Goal: Task Accomplishment & Management: Use online tool/utility

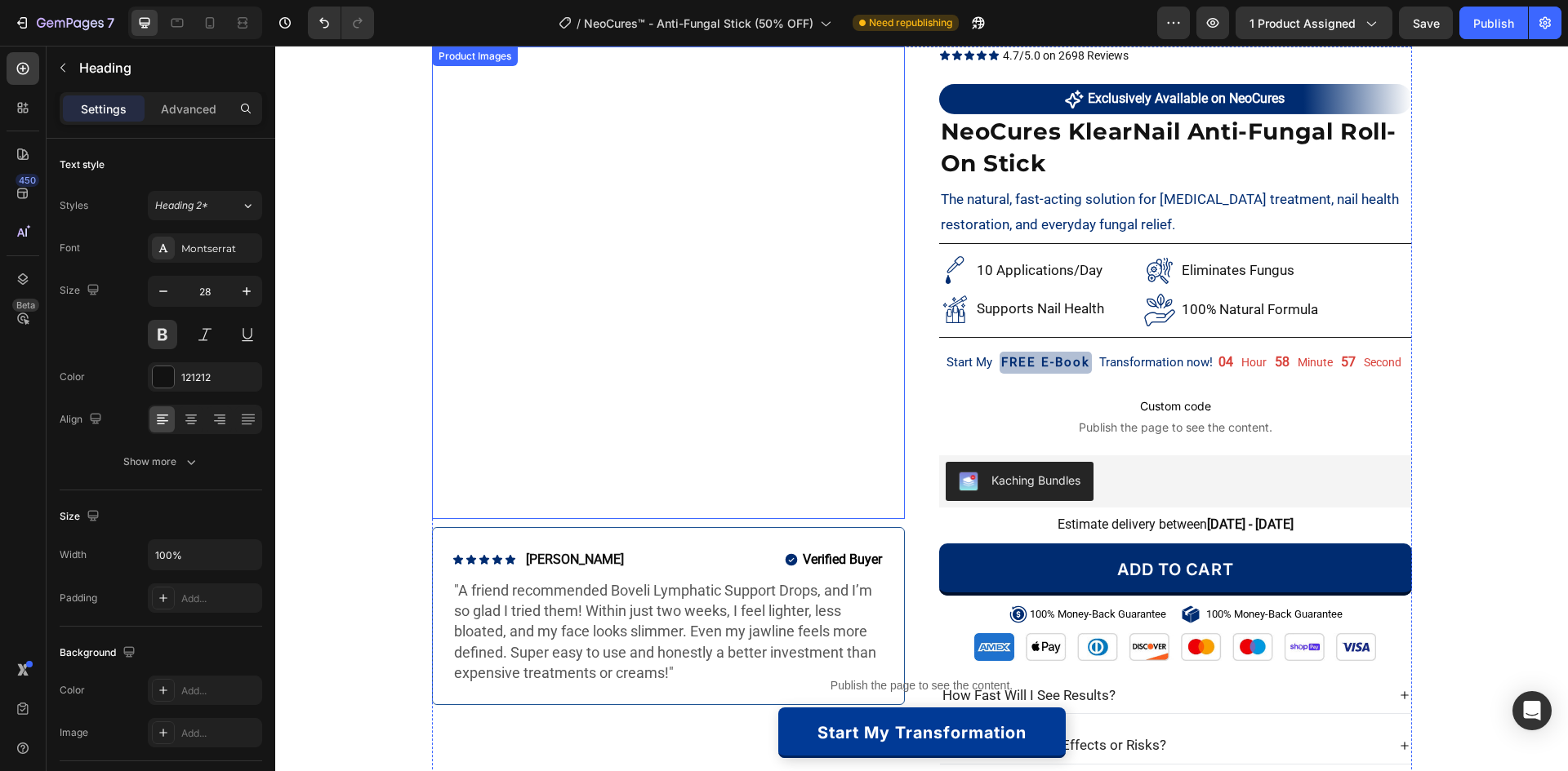
scroll to position [82, 0]
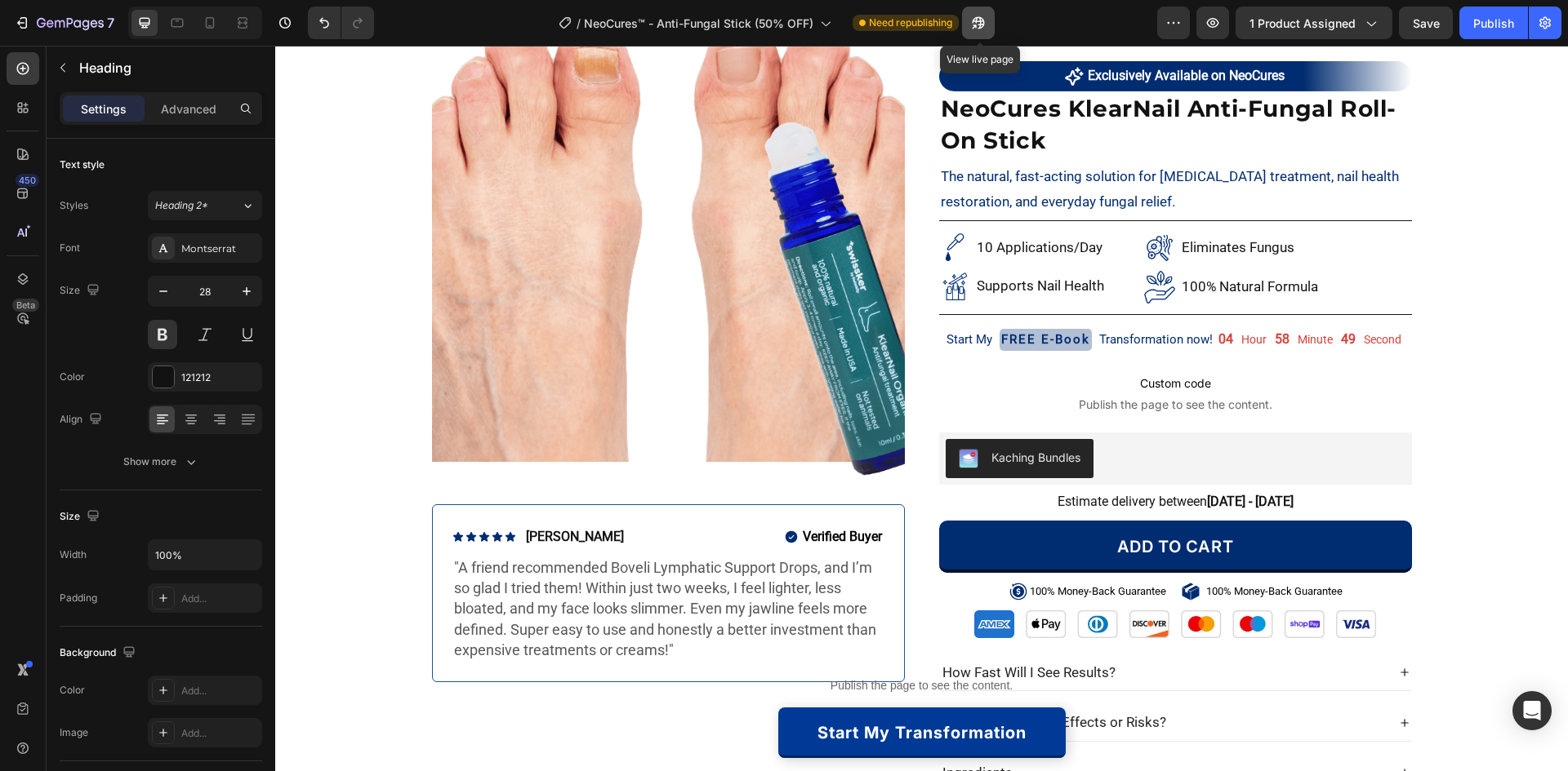
click at [975, 25] on icon "button" at bounding box center [973, 27] width 4 height 4
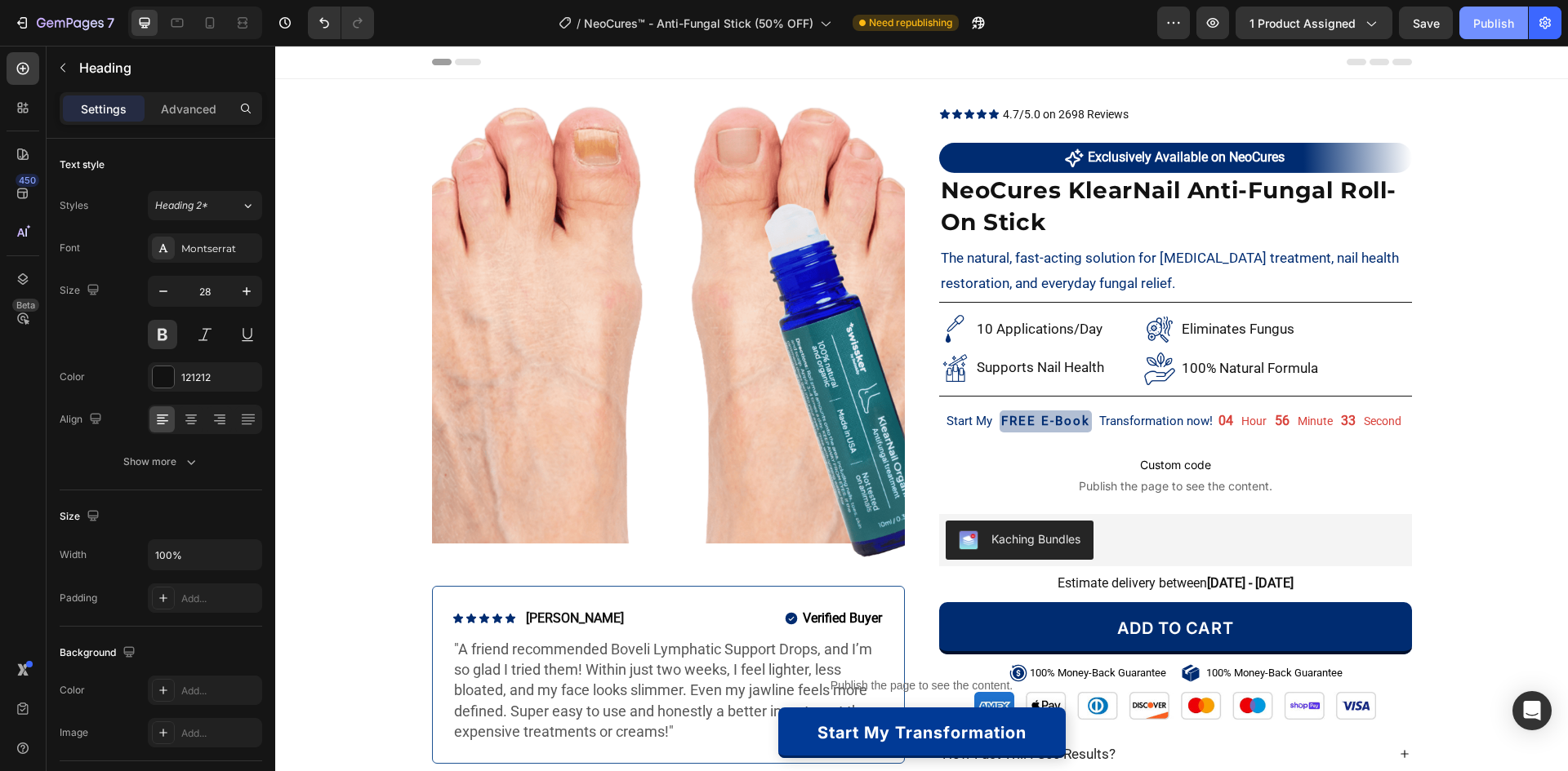
click at [1493, 26] on div "Publish" at bounding box center [1492, 23] width 41 height 17
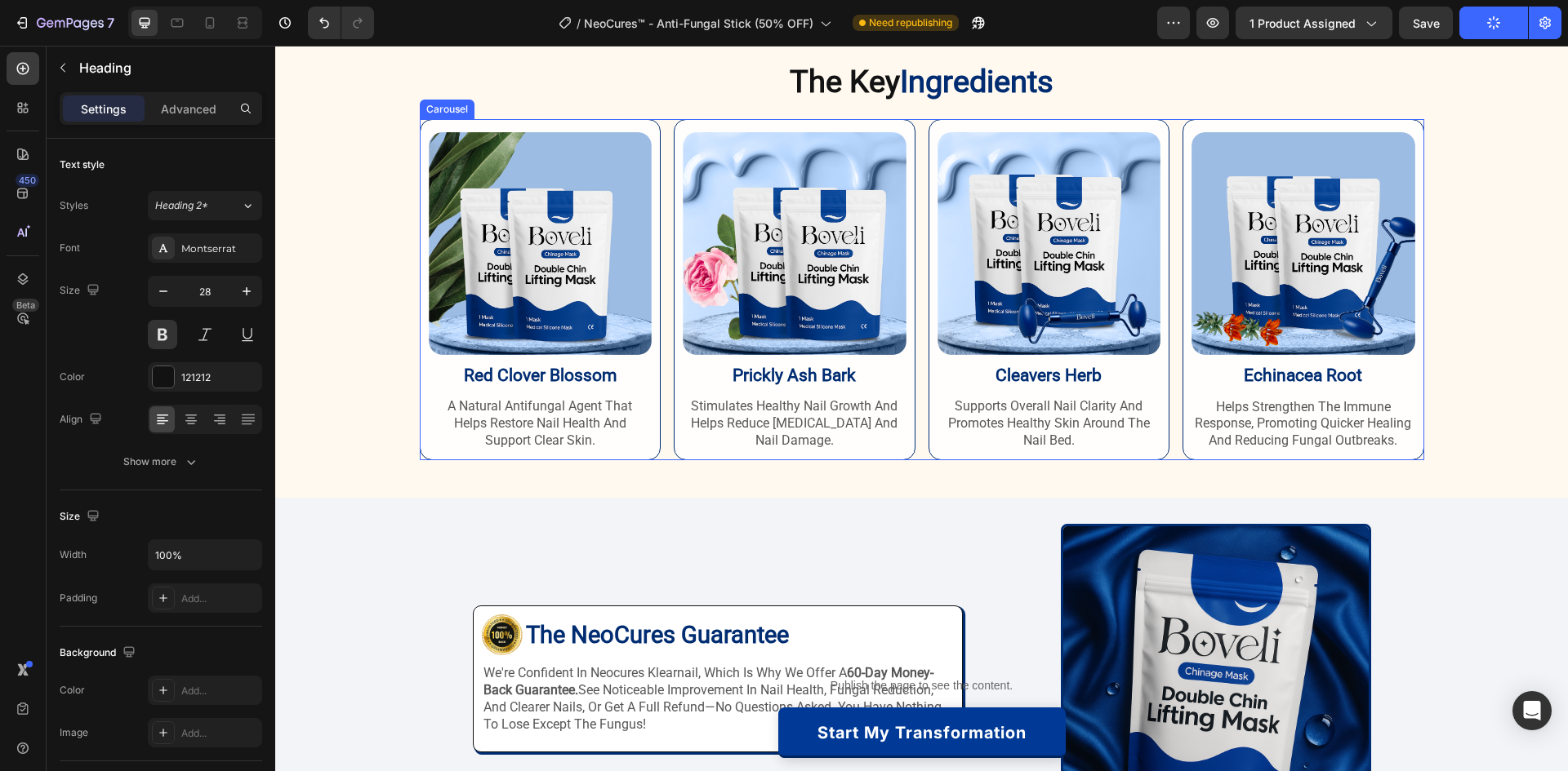
scroll to position [3184, 0]
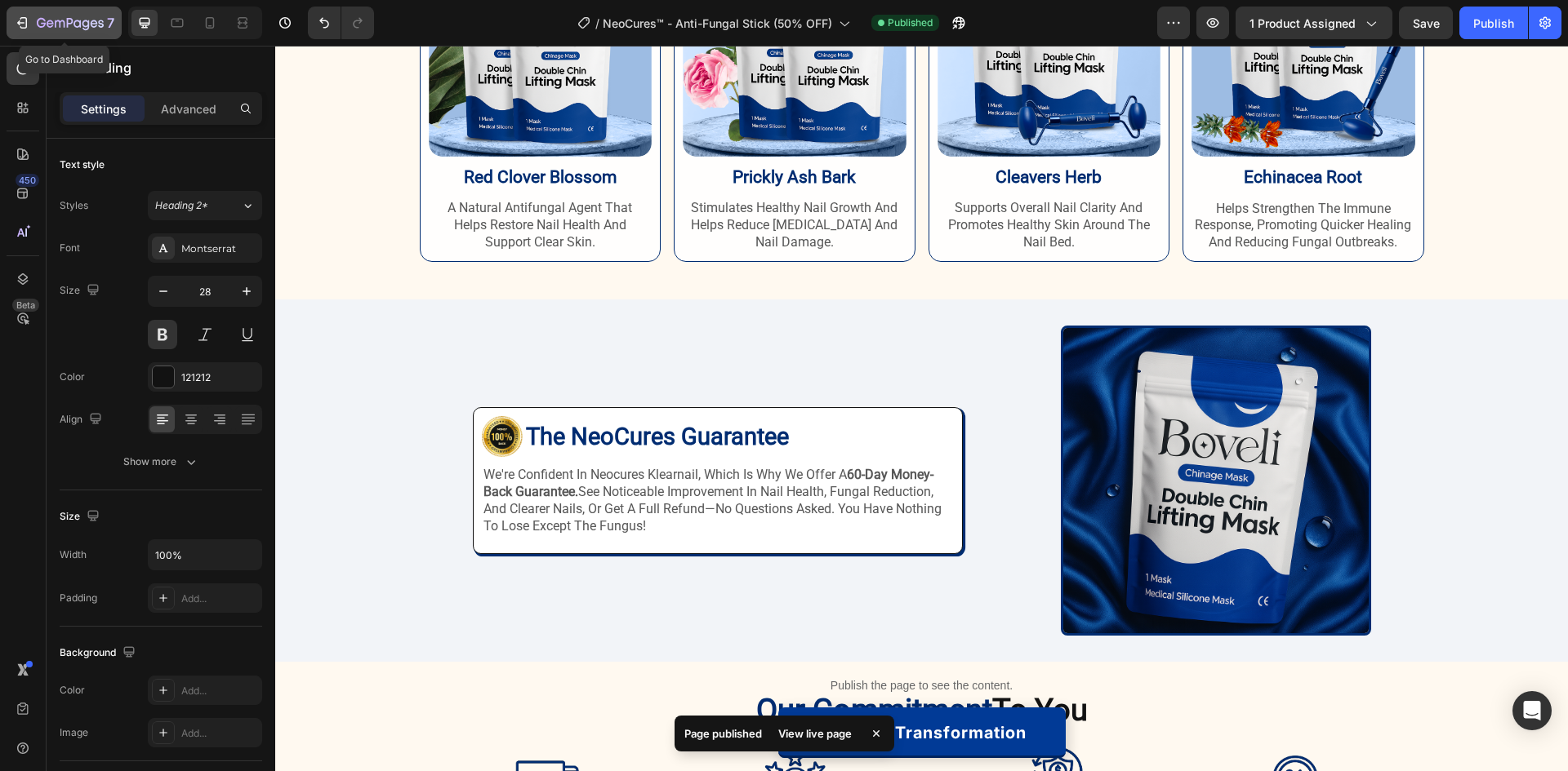
click at [33, 12] on button "7" at bounding box center [65, 23] width 116 height 33
